Goal: Transaction & Acquisition: Purchase product/service

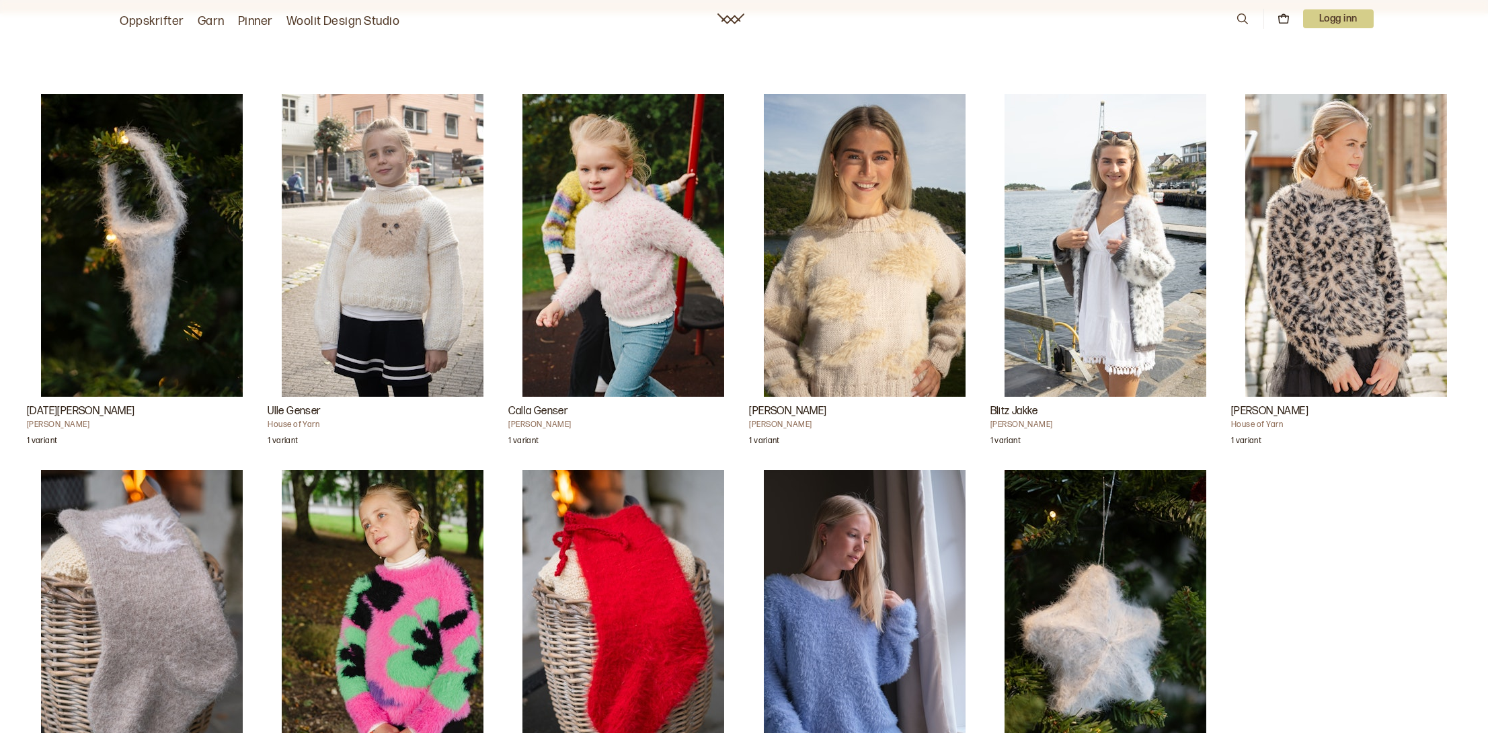
scroll to position [1277, 0]
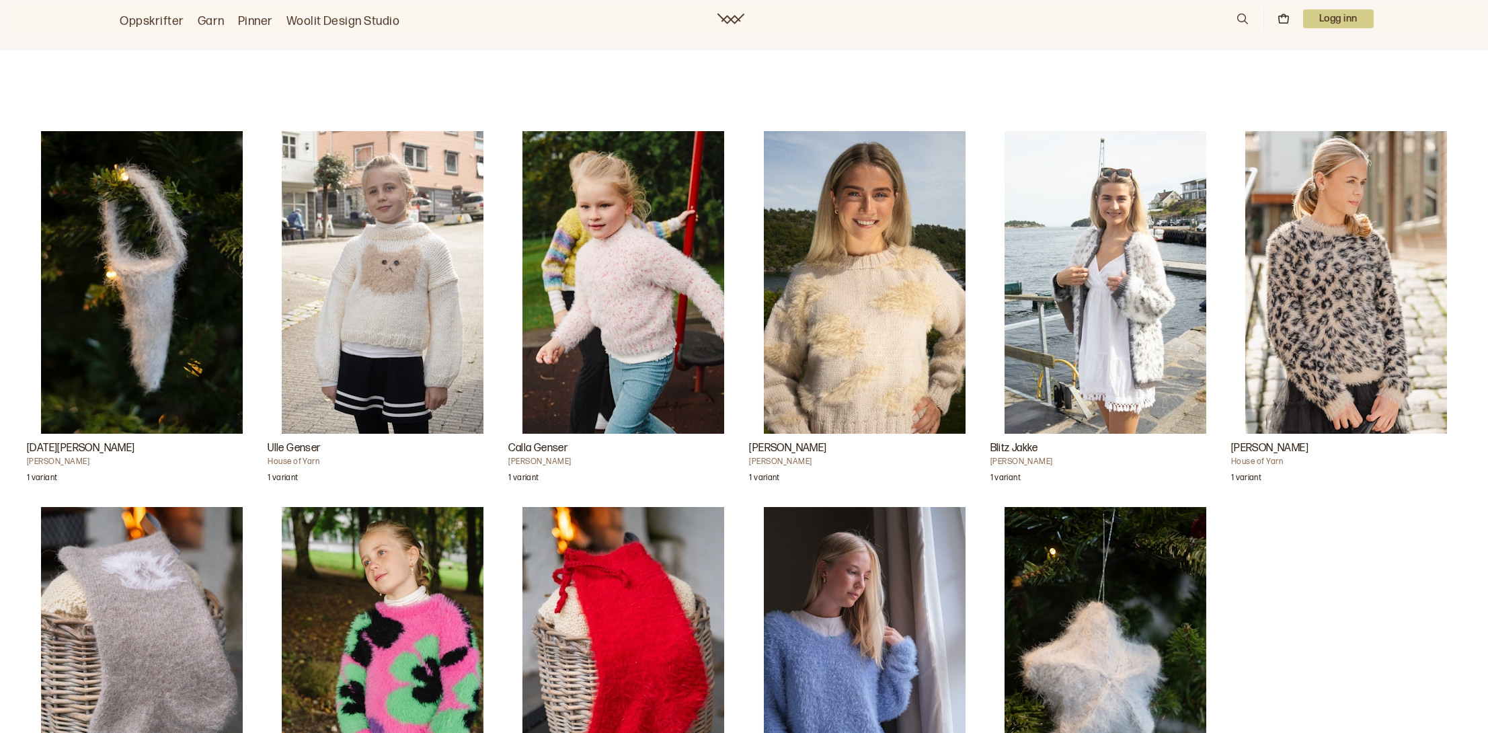
click at [1172, 274] on img "Blitz Jakke" at bounding box center [1105, 282] width 202 height 302
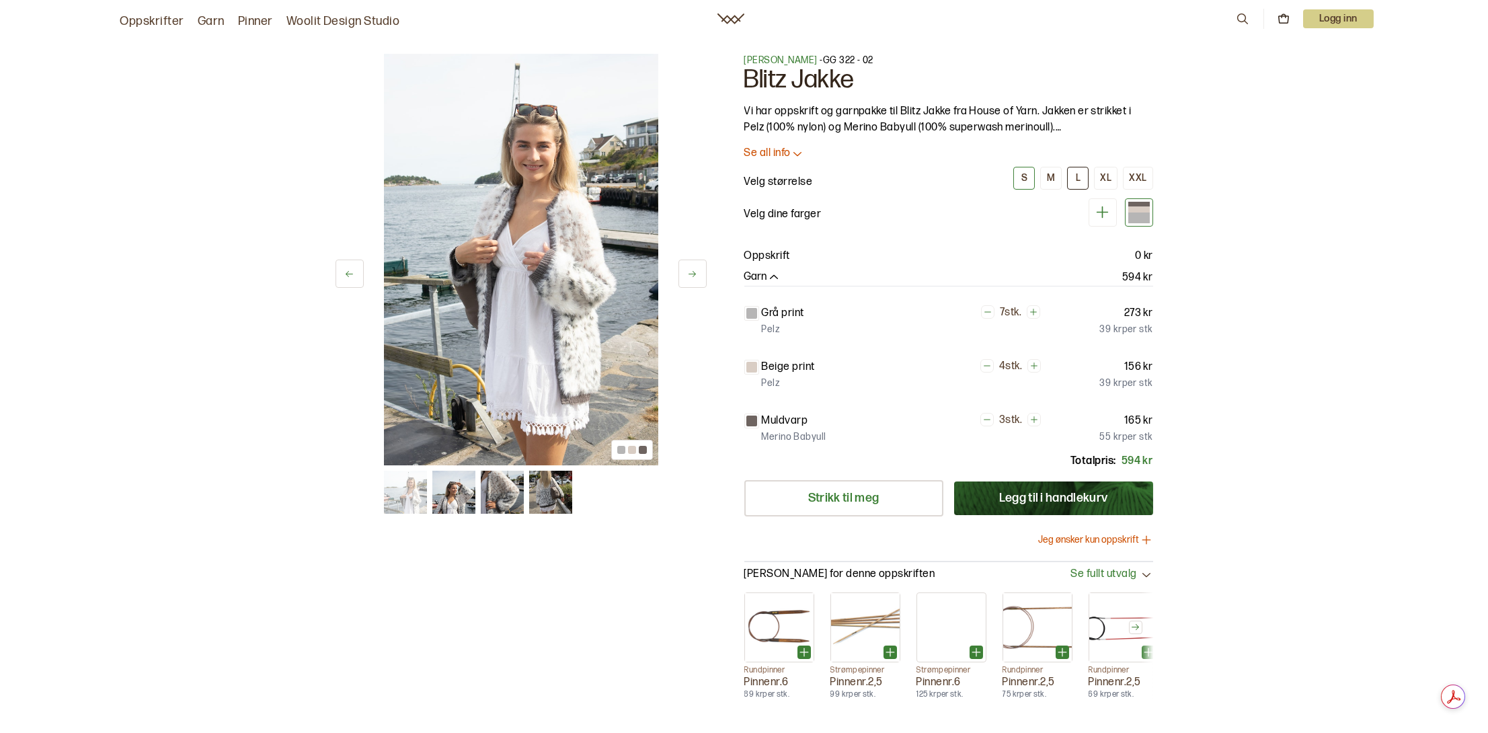
click at [1079, 179] on div "L" at bounding box center [1077, 178] width 5 height 12
click at [694, 268] on button at bounding box center [692, 273] width 28 height 28
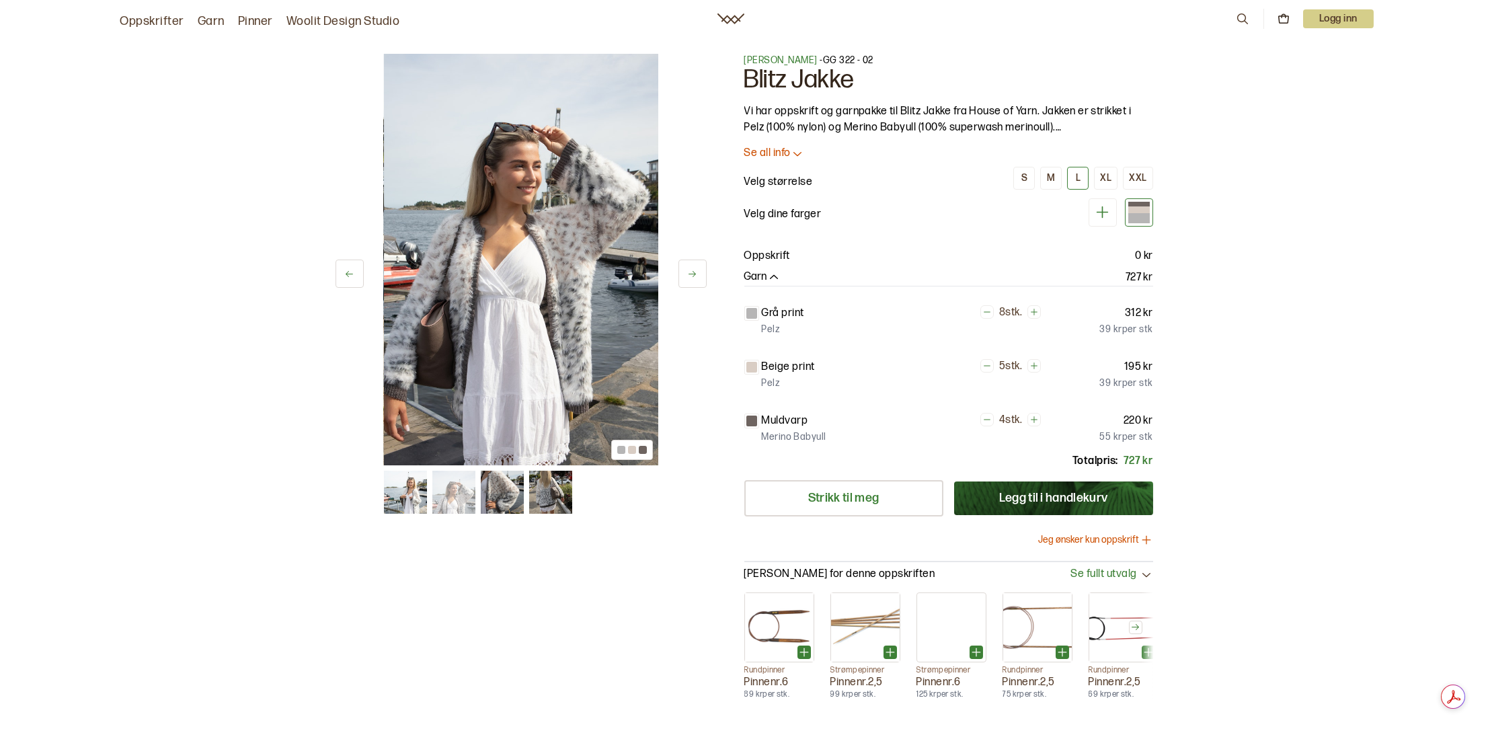
click at [694, 269] on icon at bounding box center [692, 274] width 10 height 10
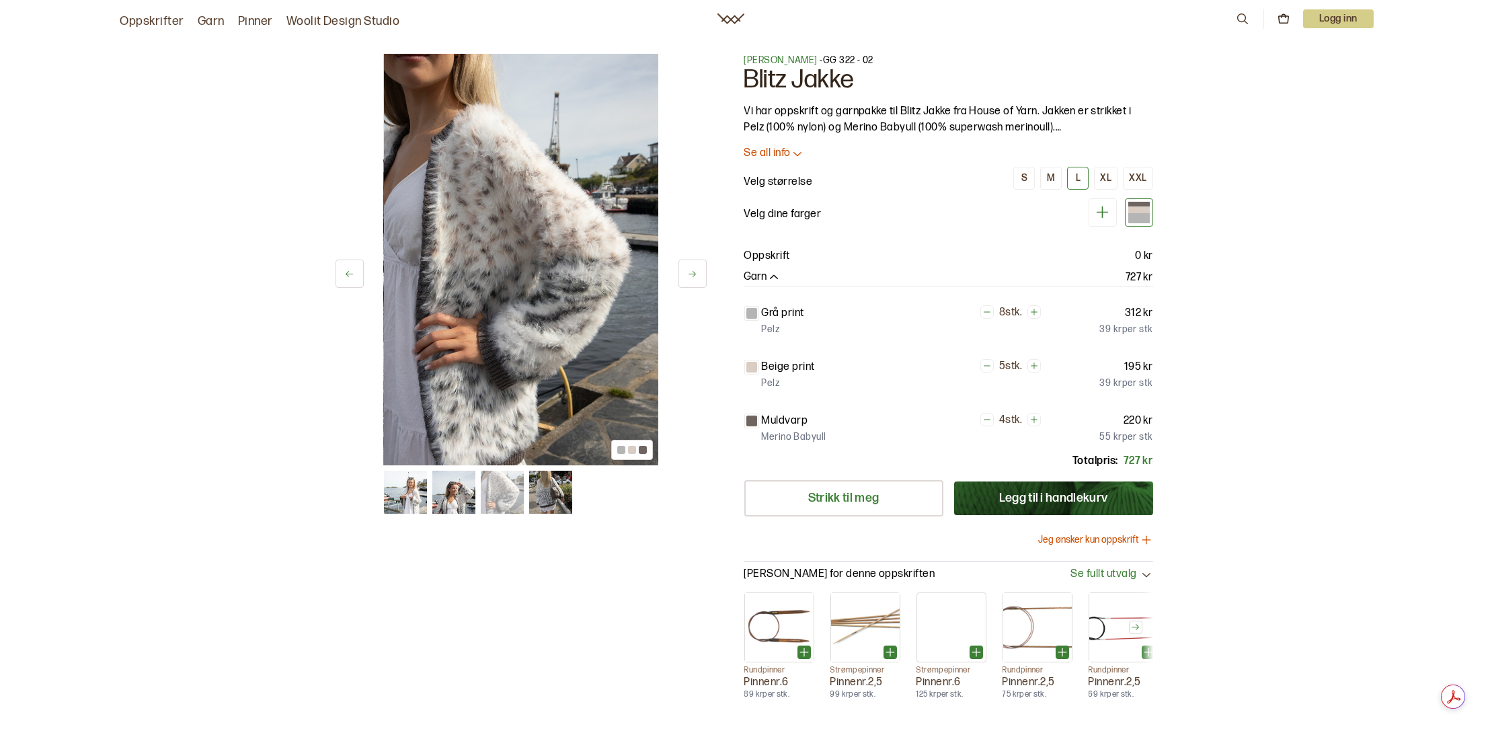
click at [696, 266] on button at bounding box center [692, 273] width 28 height 28
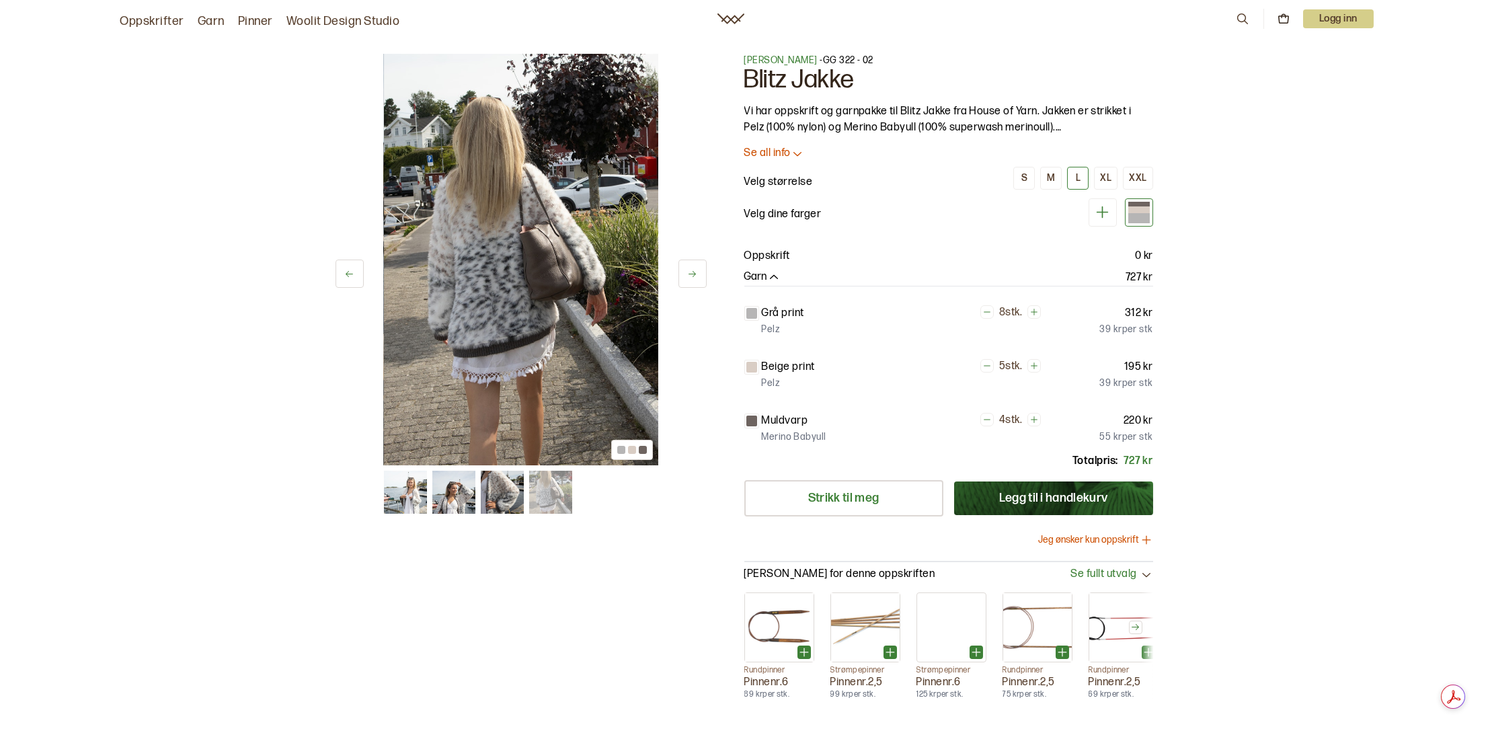
click at [696, 266] on button at bounding box center [692, 273] width 28 height 28
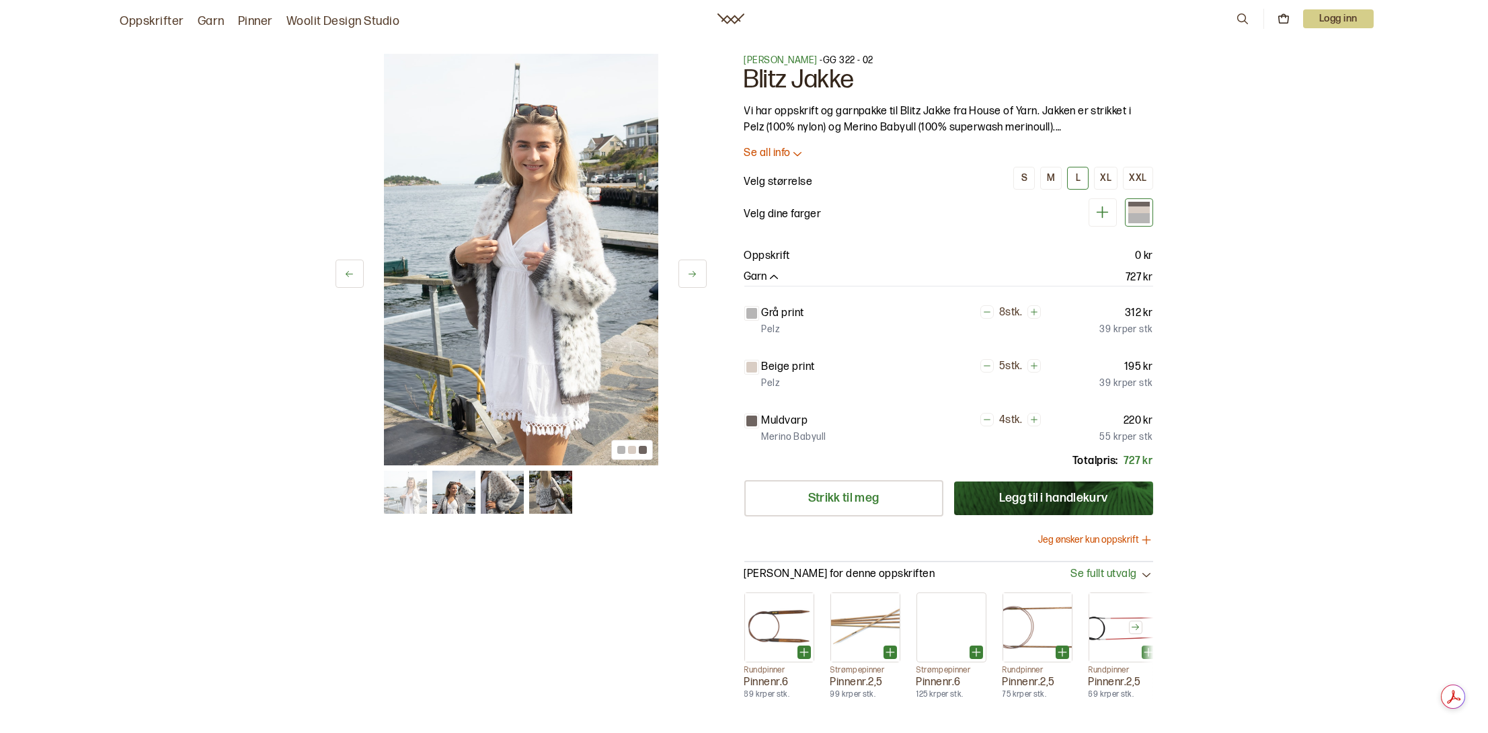
click at [696, 266] on button at bounding box center [692, 273] width 28 height 28
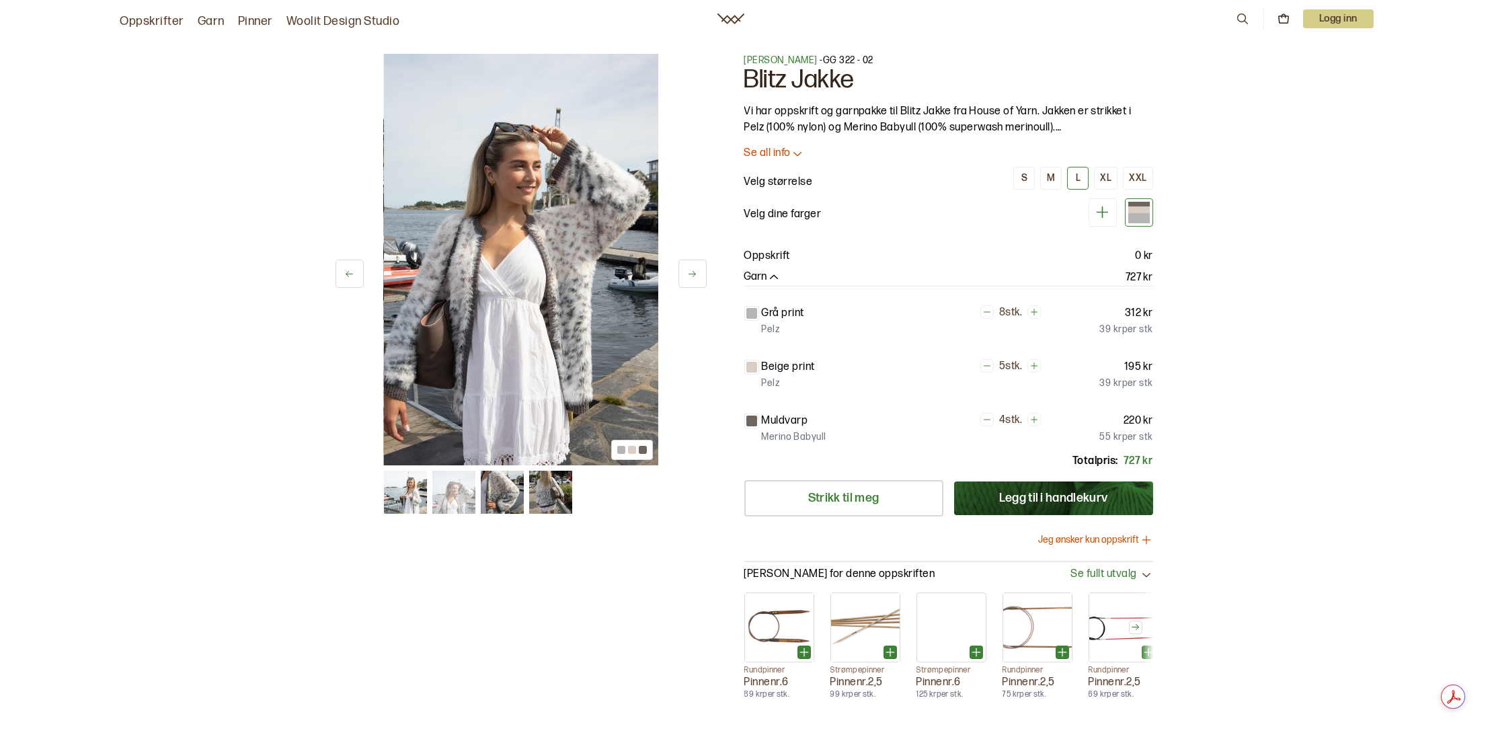
click at [795, 154] on icon at bounding box center [797, 154] width 8 height 4
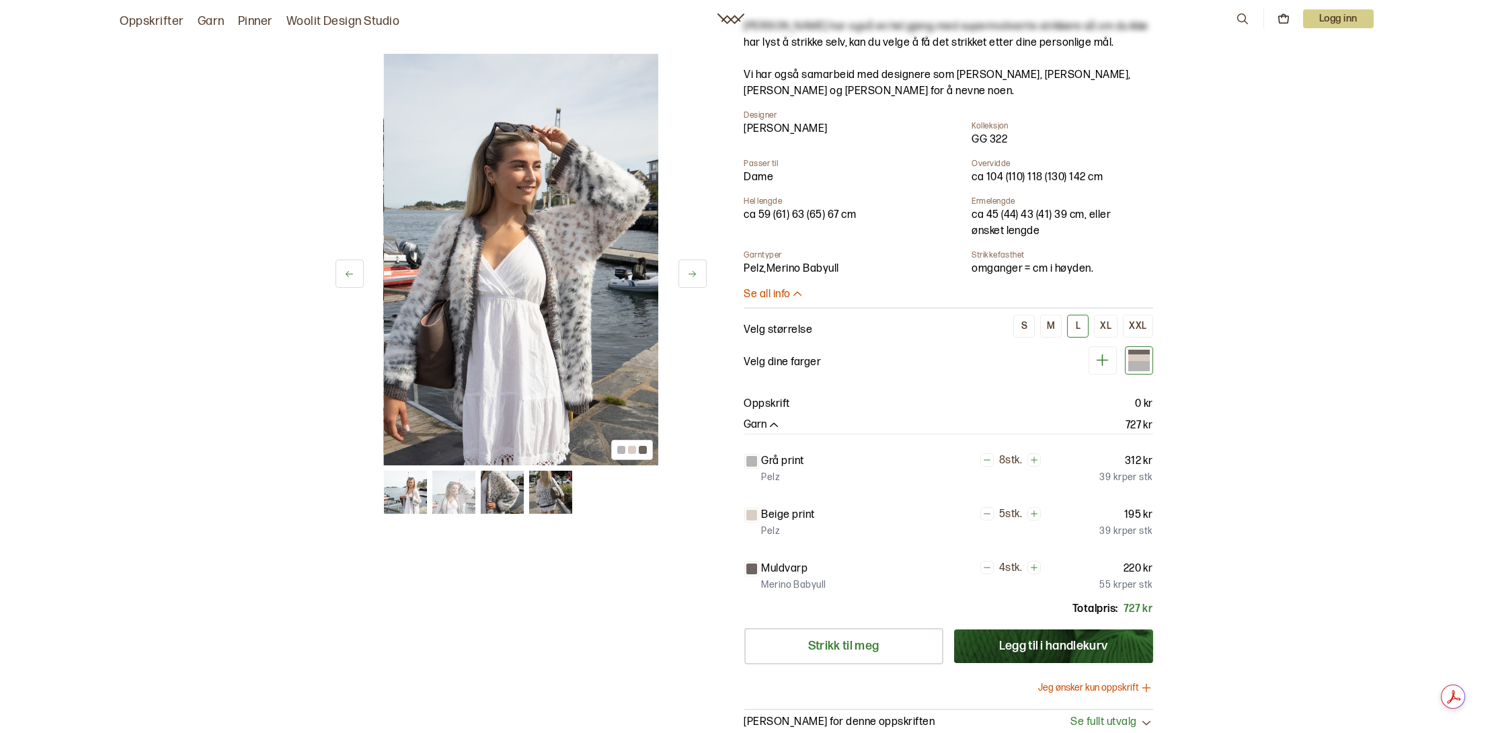
scroll to position [202, 0]
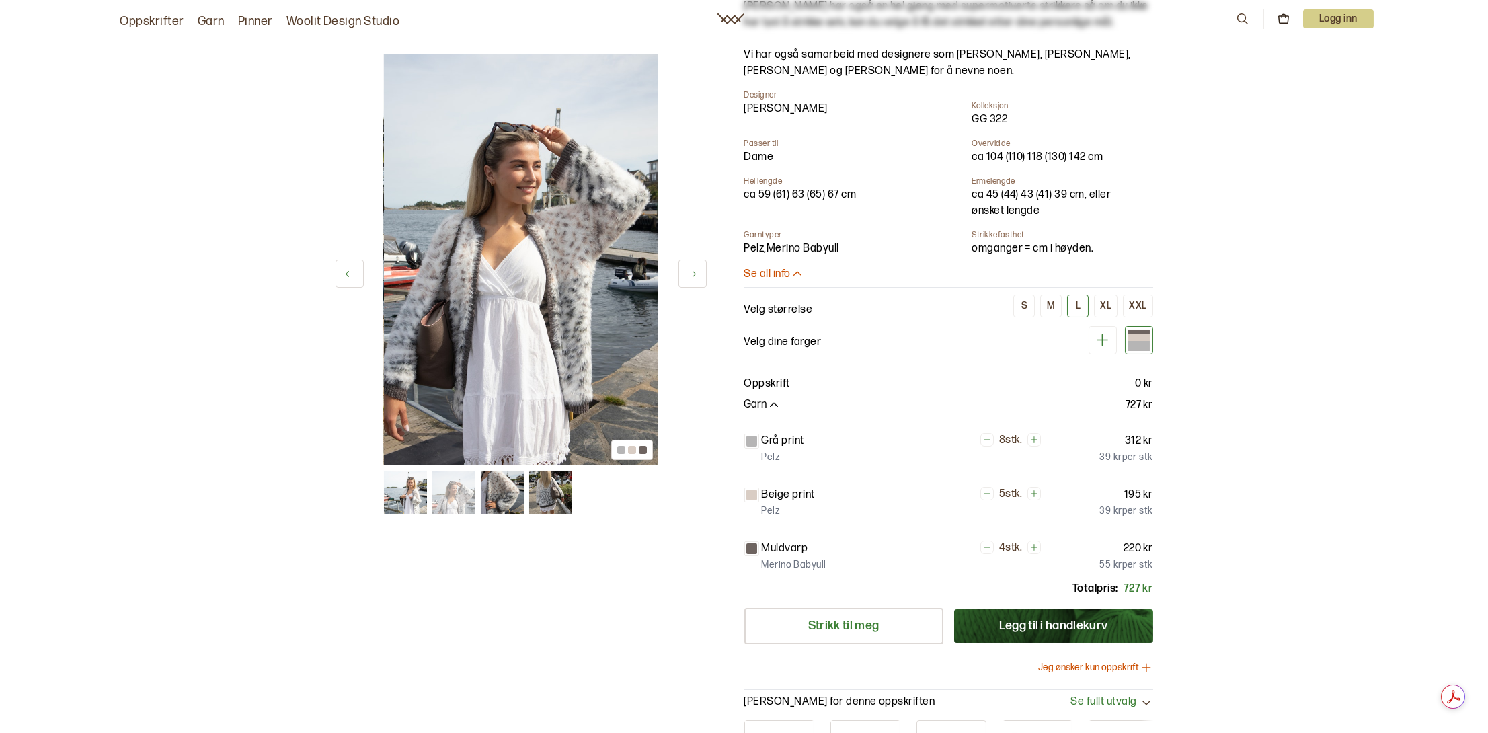
click at [744, 268] on button "Se all info" at bounding box center [948, 275] width 409 height 14
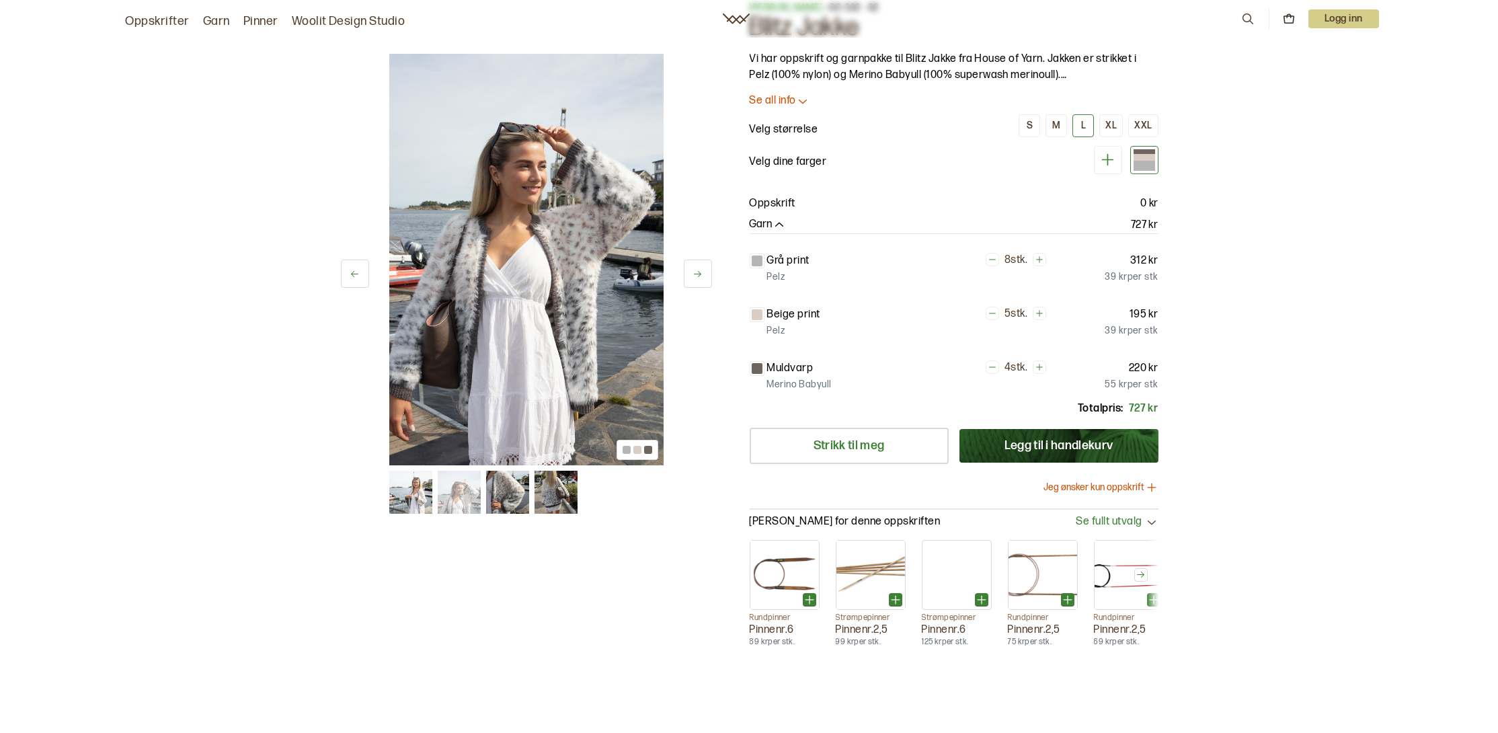
scroll to position [0, 0]
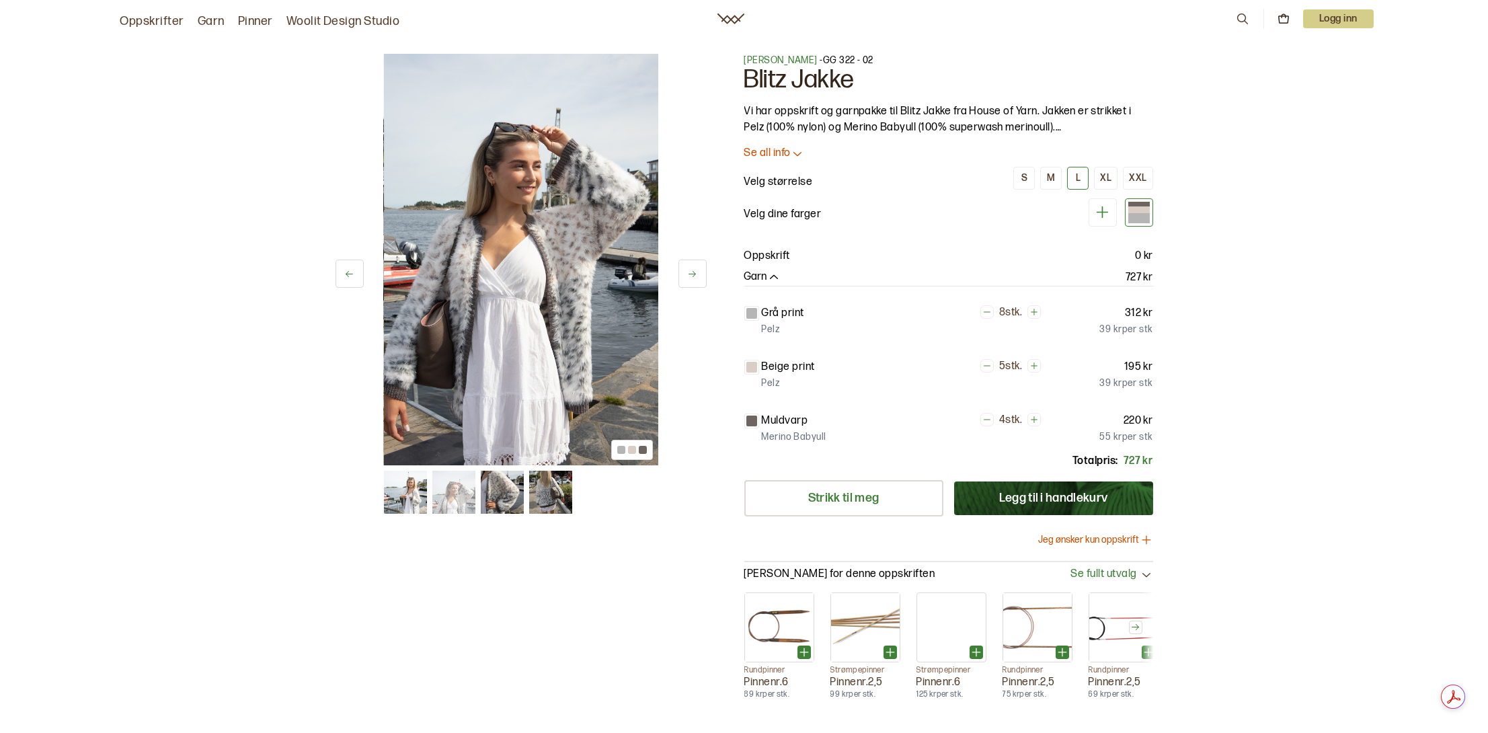
click at [1057, 494] on button "Legg til i handlekurv" at bounding box center [1053, 498] width 199 height 34
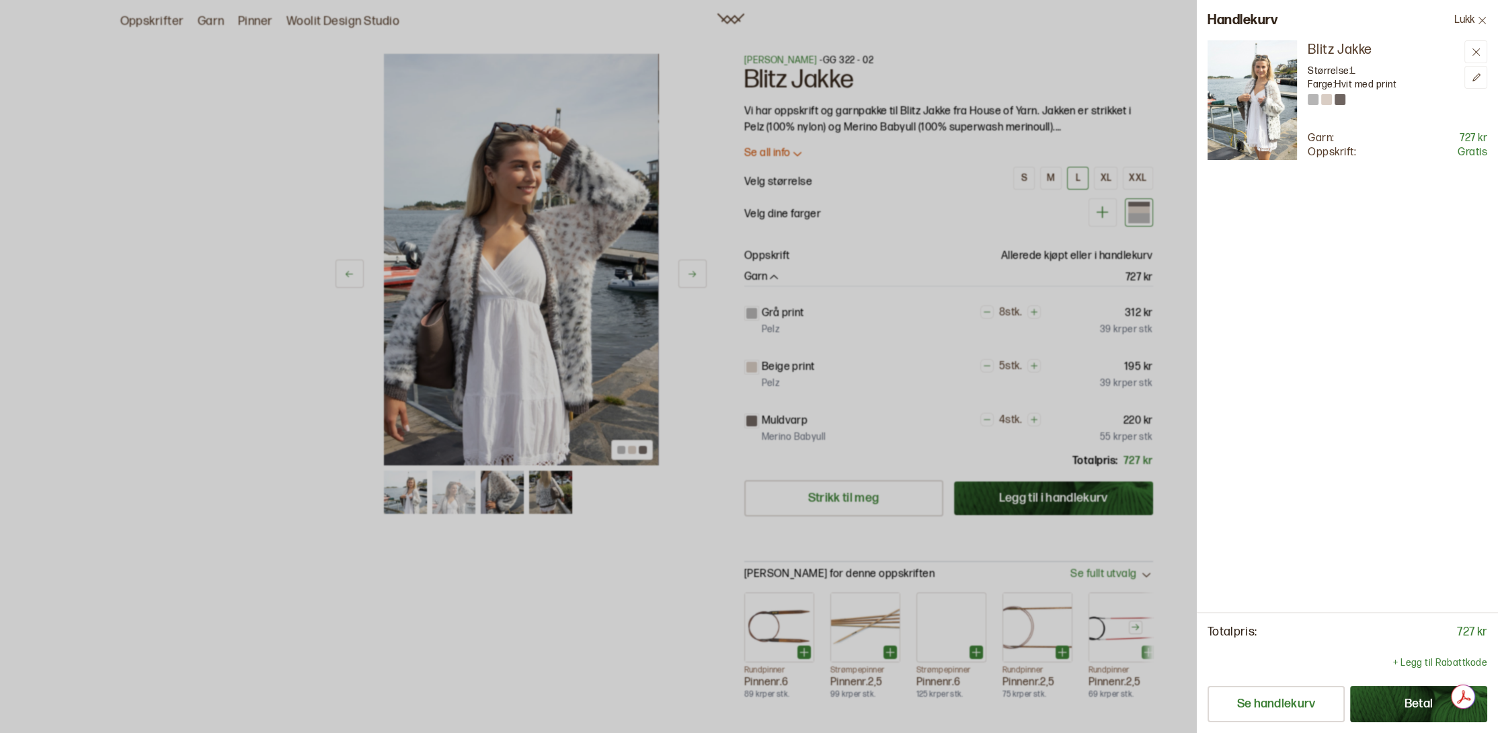
click at [1422, 700] on button "Betal" at bounding box center [1418, 704] width 137 height 36
